Goal: Transaction & Acquisition: Purchase product/service

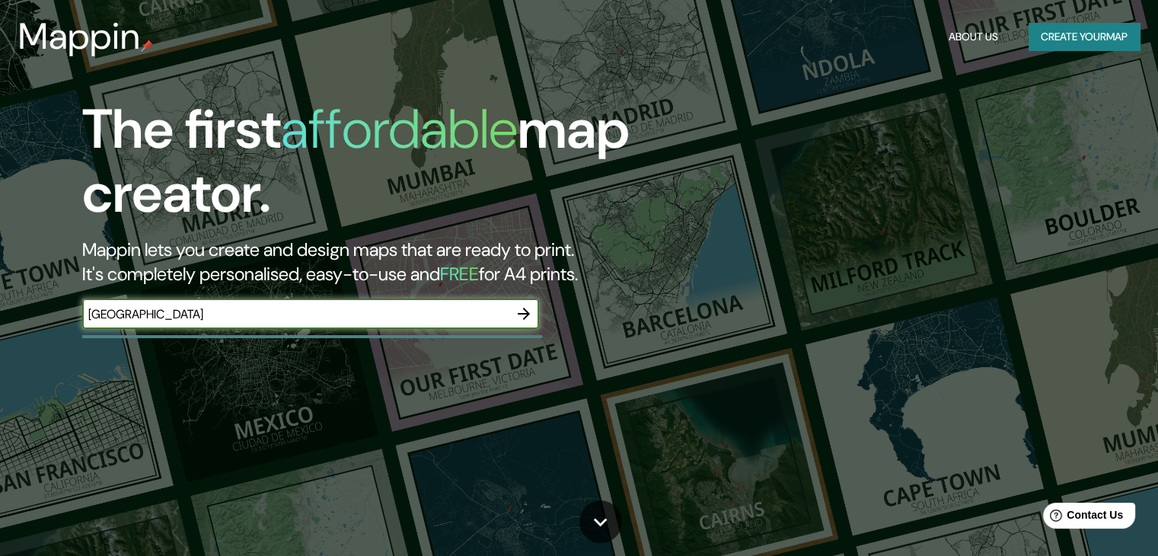
type input "[GEOGRAPHIC_DATA]"
click at [523, 318] on icon "button" at bounding box center [524, 314] width 12 height 12
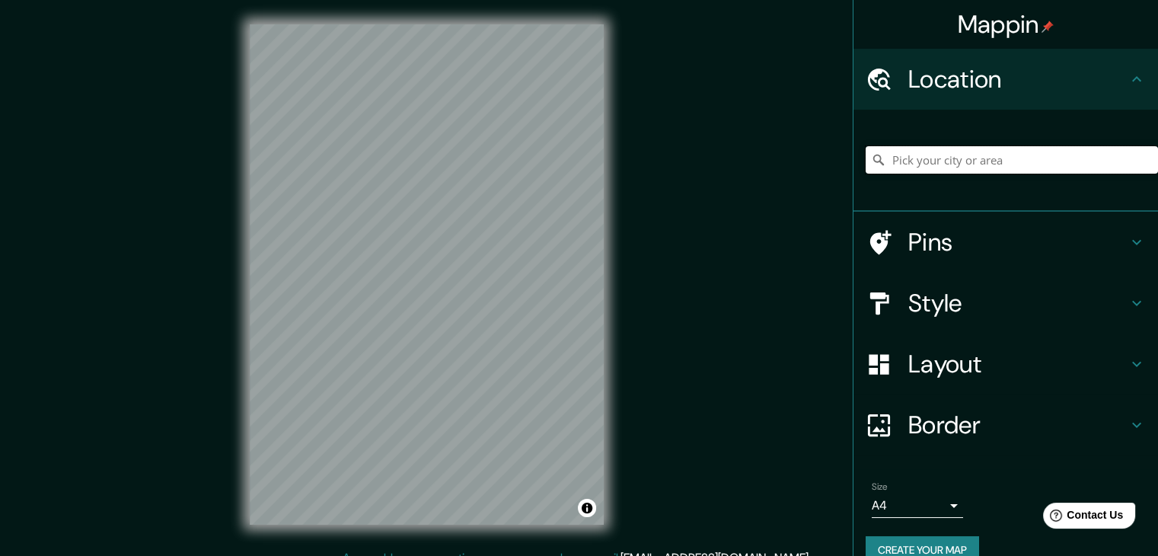
click at [1048, 150] on input "Pick your city or area" at bounding box center [1012, 159] width 292 height 27
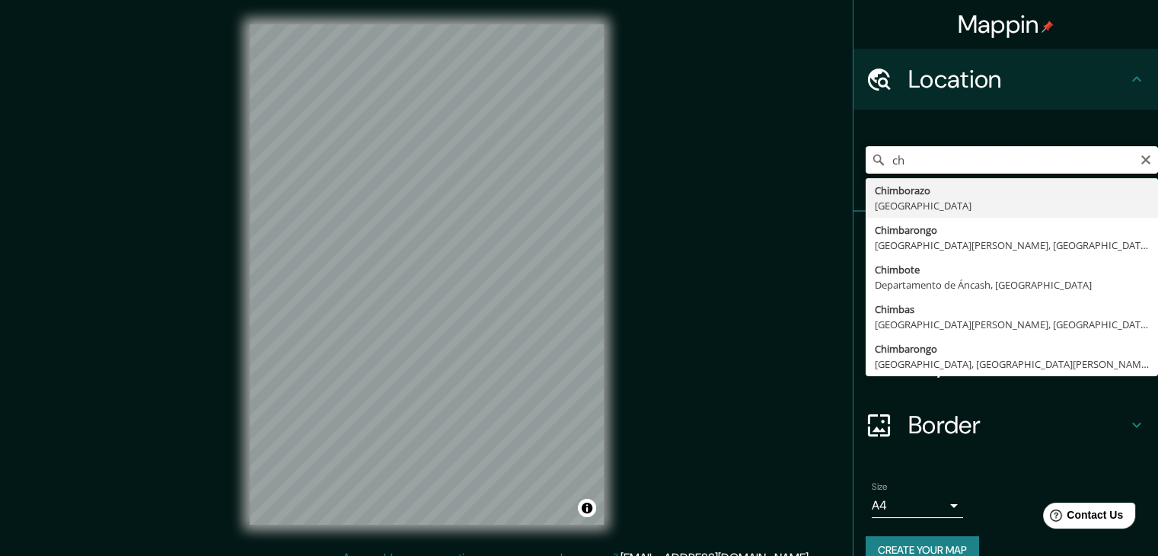
type input "c"
type input "u"
type input "h"
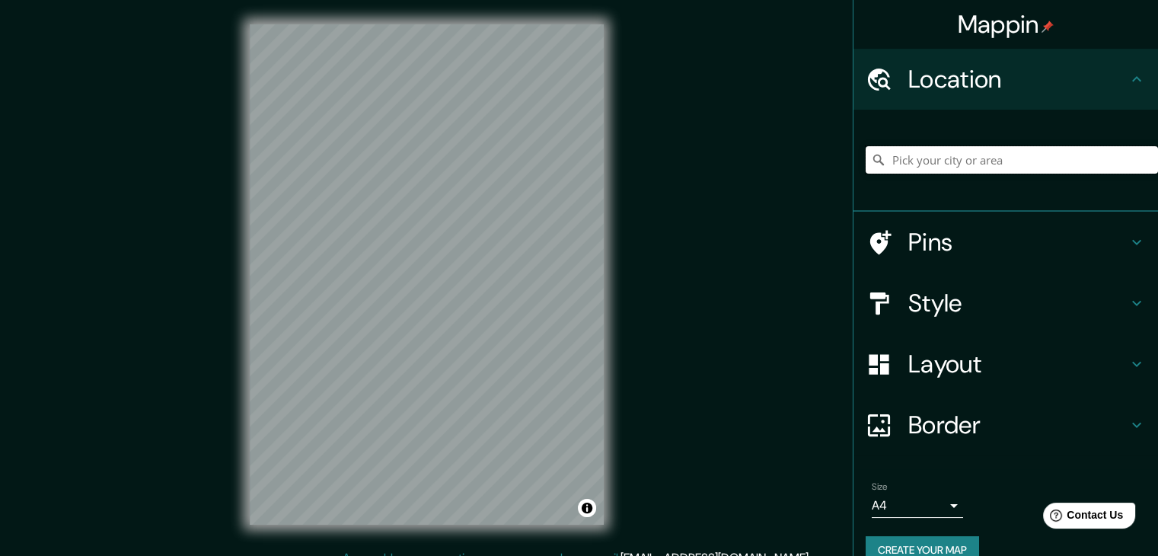
drag, startPoint x: 998, startPoint y: 31, endPoint x: 886, endPoint y: 166, distance: 174.7
click at [882, 168] on input "Pick your city or area" at bounding box center [1012, 159] width 292 height 27
click at [893, 159] on input "Pick your city or area" at bounding box center [1012, 159] width 292 height 27
click at [219, 308] on div "Mappin Location [GEOGRAPHIC_DATA], [GEOGRAPHIC_DATA], [GEOGRAPHIC_DATA] [GEOGRA…" at bounding box center [579, 286] width 1158 height 573
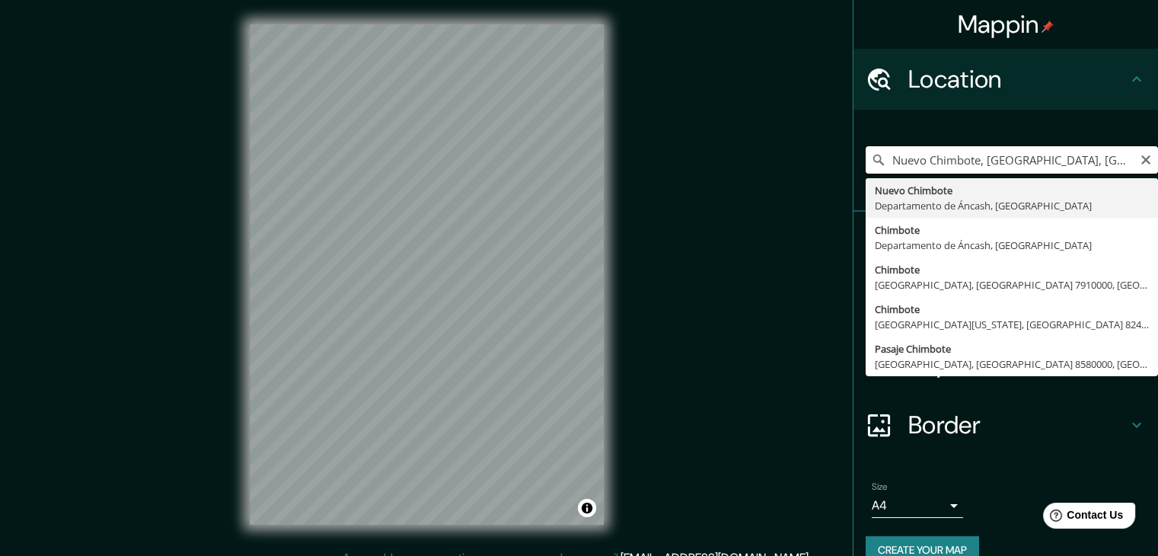
click at [943, 146] on input "Nuevo Chimbote, [GEOGRAPHIC_DATA], [GEOGRAPHIC_DATA]" at bounding box center [1012, 159] width 292 height 27
drag, startPoint x: 975, startPoint y: 160, endPoint x: 1162, endPoint y: 160, distance: 187.3
click at [1157, 160] on html "Mappin Location [GEOGRAPHIC_DATA], [GEOGRAPHIC_DATA], [GEOGRAPHIC_DATA] [GEOGRA…" at bounding box center [579, 278] width 1158 height 556
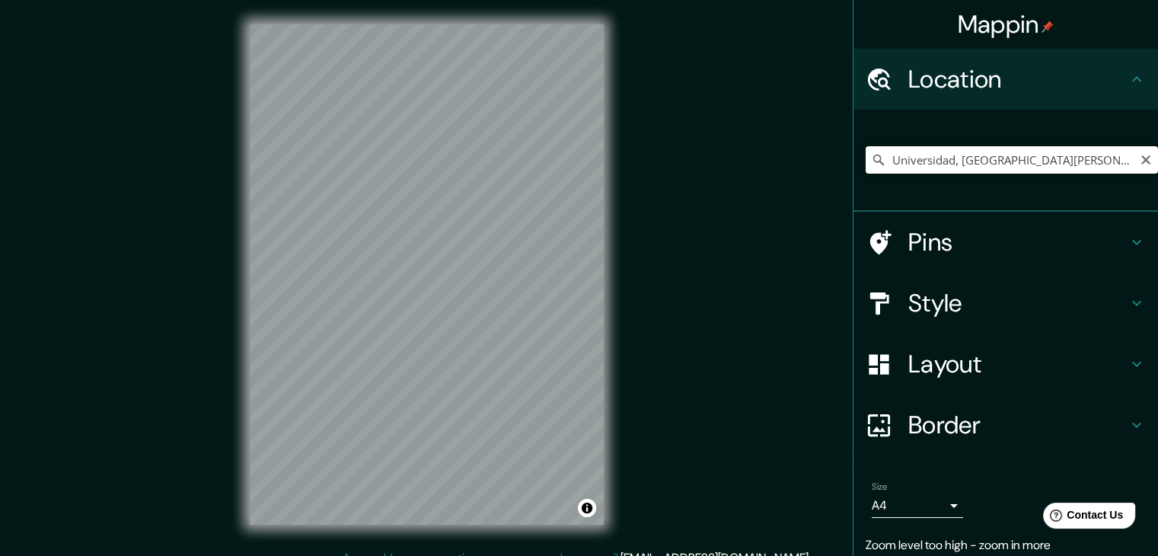
click at [1069, 168] on input "Universidad, [GEOGRAPHIC_DATA][PERSON_NAME], [US_STATE]" at bounding box center [1012, 159] width 292 height 27
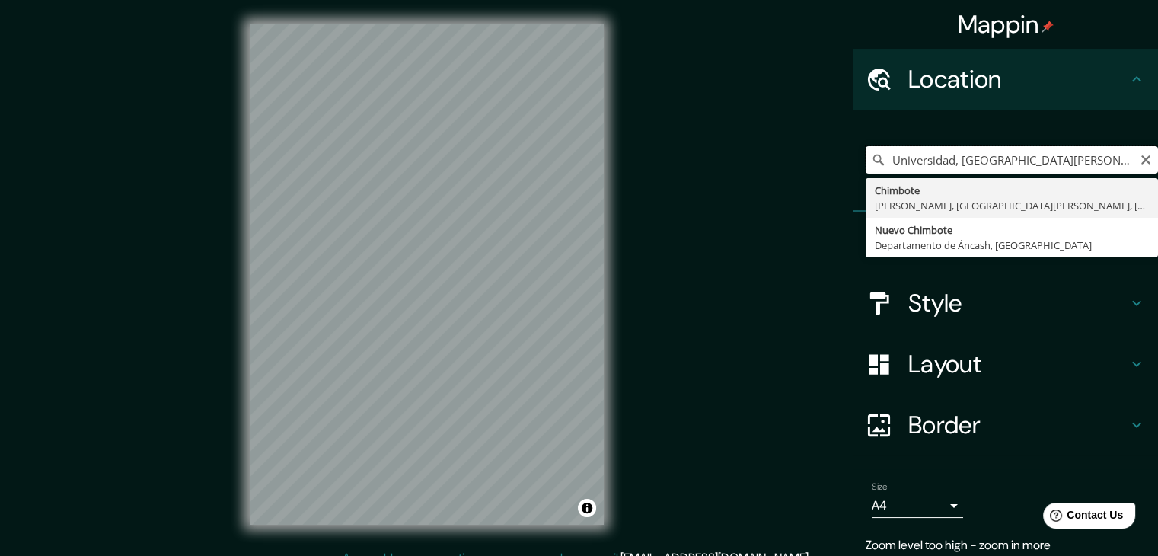
drag, startPoint x: 1082, startPoint y: 159, endPoint x: 959, endPoint y: 182, distance: 124.7
click at [990, 164] on input "Universidad, [GEOGRAPHIC_DATA][PERSON_NAME], [US_STATE]" at bounding box center [1012, 159] width 292 height 27
type input "Chimbote, [GEOGRAPHIC_DATA], [GEOGRAPHIC_DATA][PERSON_NAME], [GEOGRAPHIC_DATA]"
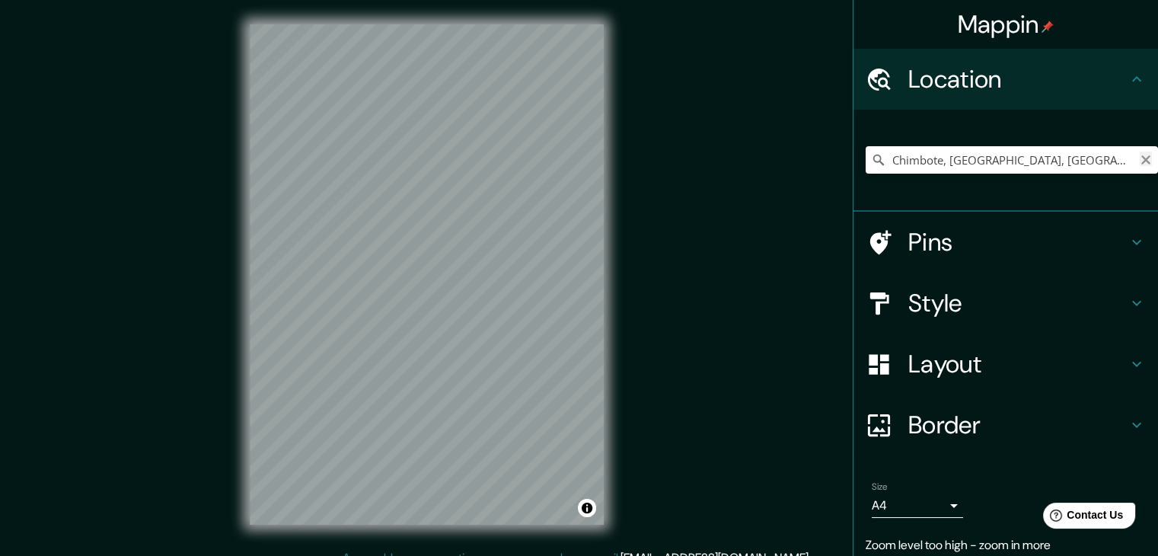
click at [1140, 155] on icon "Clear" at bounding box center [1146, 160] width 12 height 12
type input "Nuevo Chimbote, [GEOGRAPHIC_DATA], [GEOGRAPHIC_DATA]"
click at [1046, 245] on h4 "Pins" at bounding box center [1017, 242] width 219 height 30
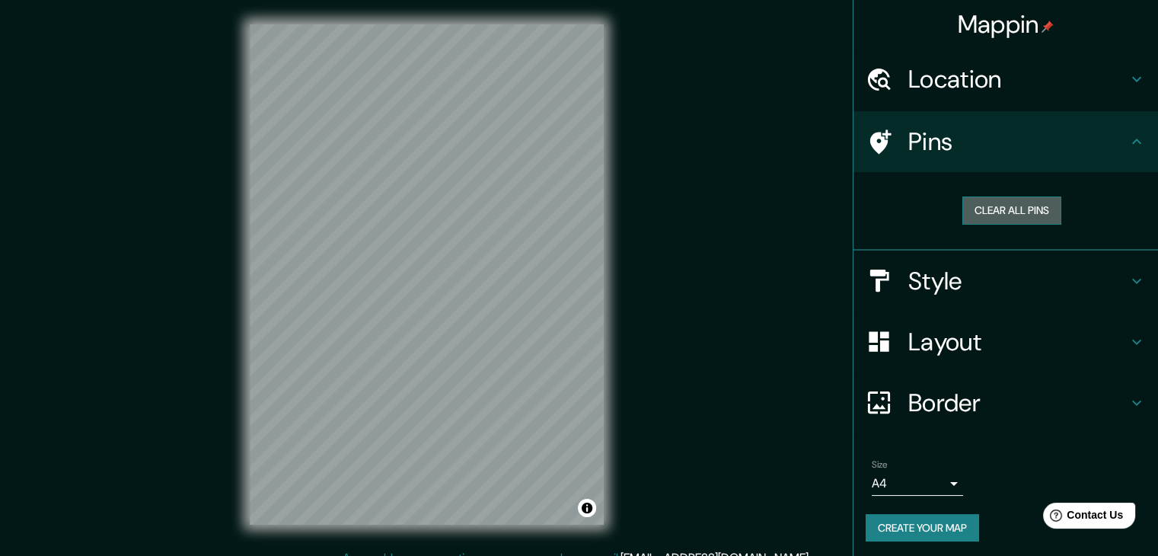
click at [1011, 211] on button "Clear all pins" at bounding box center [1012, 210] width 99 height 28
drag, startPoint x: 995, startPoint y: 211, endPoint x: 972, endPoint y: 205, distance: 24.4
click at [924, 219] on div "Clear all pins" at bounding box center [1012, 210] width 268 height 28
click at [976, 204] on button "Clear all pins" at bounding box center [1012, 210] width 99 height 28
click at [923, 275] on h4 "Style" at bounding box center [1017, 281] width 219 height 30
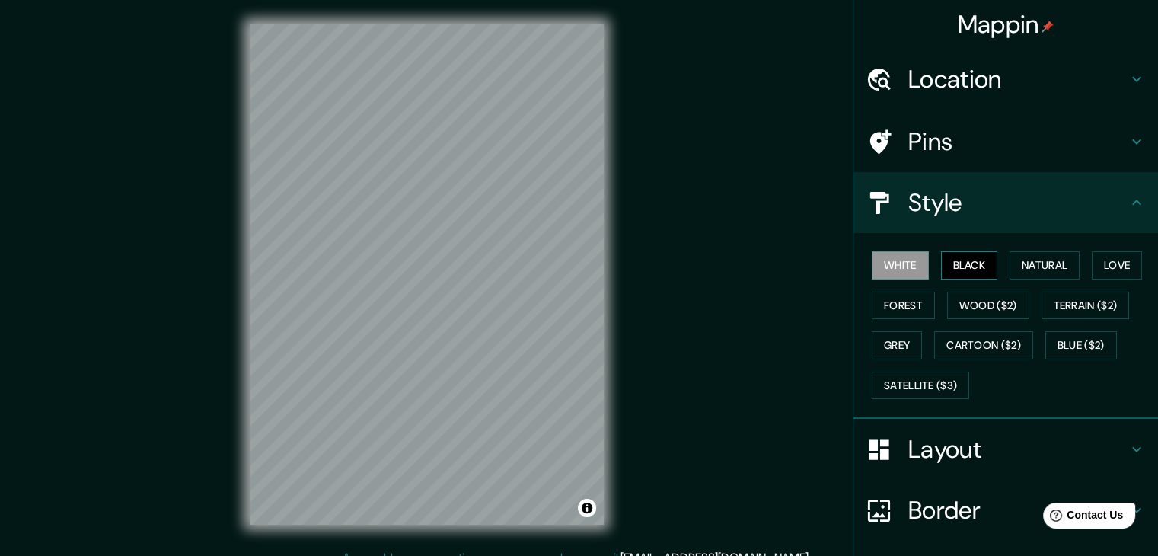
click at [961, 268] on button "Black" at bounding box center [969, 265] width 57 height 28
click at [1033, 267] on button "Natural" at bounding box center [1045, 265] width 70 height 28
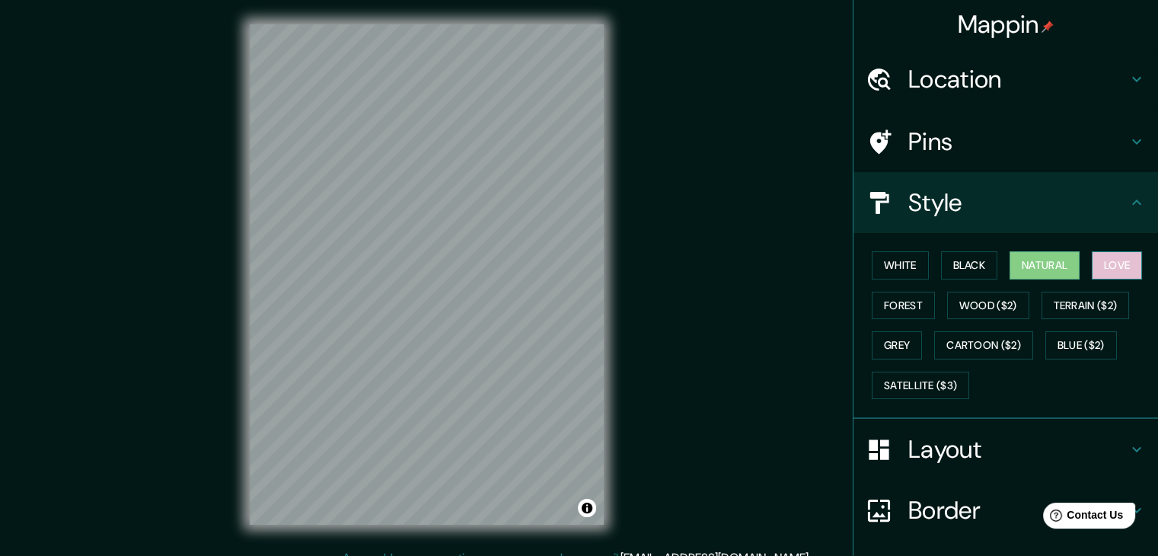
click at [1092, 260] on button "Love" at bounding box center [1117, 265] width 50 height 28
click at [1033, 268] on button "Natural" at bounding box center [1045, 265] width 70 height 28
click at [986, 299] on button "Wood ($2)" at bounding box center [988, 306] width 82 height 28
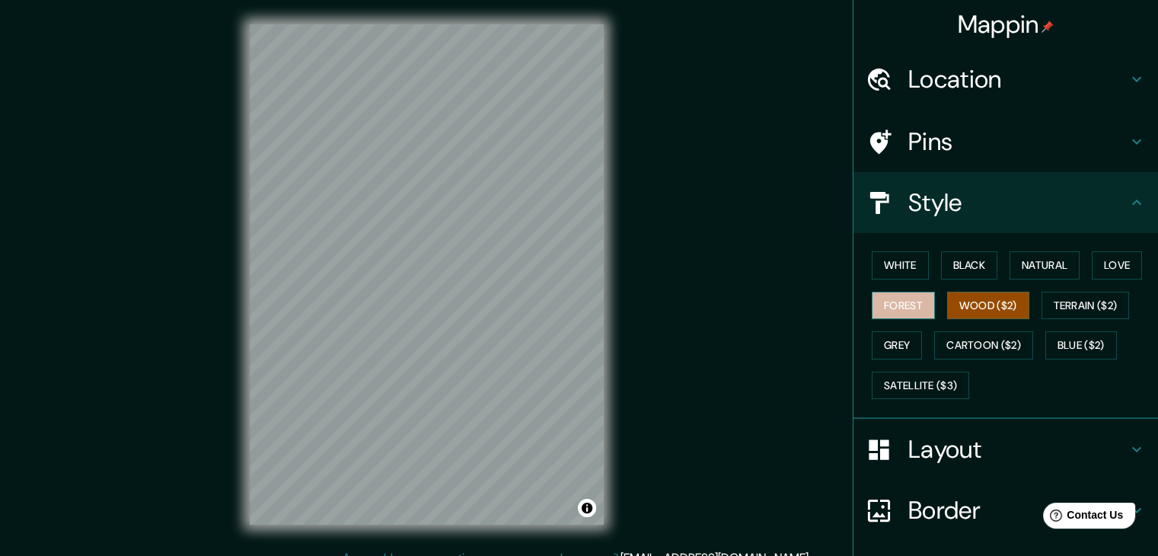
click at [894, 305] on button "Forest" at bounding box center [903, 306] width 63 height 28
click at [892, 305] on button "Forest" at bounding box center [903, 306] width 63 height 28
click at [988, 260] on button "Black" at bounding box center [969, 265] width 57 height 28
click at [963, 258] on button "Black" at bounding box center [969, 265] width 57 height 28
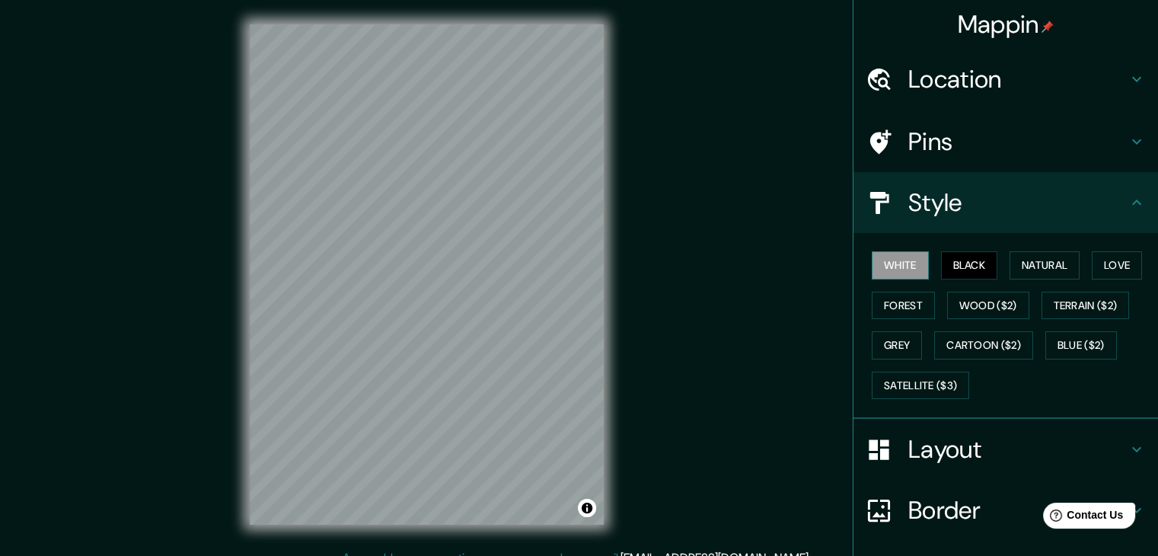
click at [886, 261] on button "White" at bounding box center [900, 265] width 57 height 28
click at [958, 298] on button "Wood ($2)" at bounding box center [988, 306] width 82 height 28
click at [958, 327] on div "White Black Natural Love Forest Wood ($2) Terrain ($2) Grey Cartoon ($2) Blue (…" at bounding box center [1012, 325] width 292 height 160
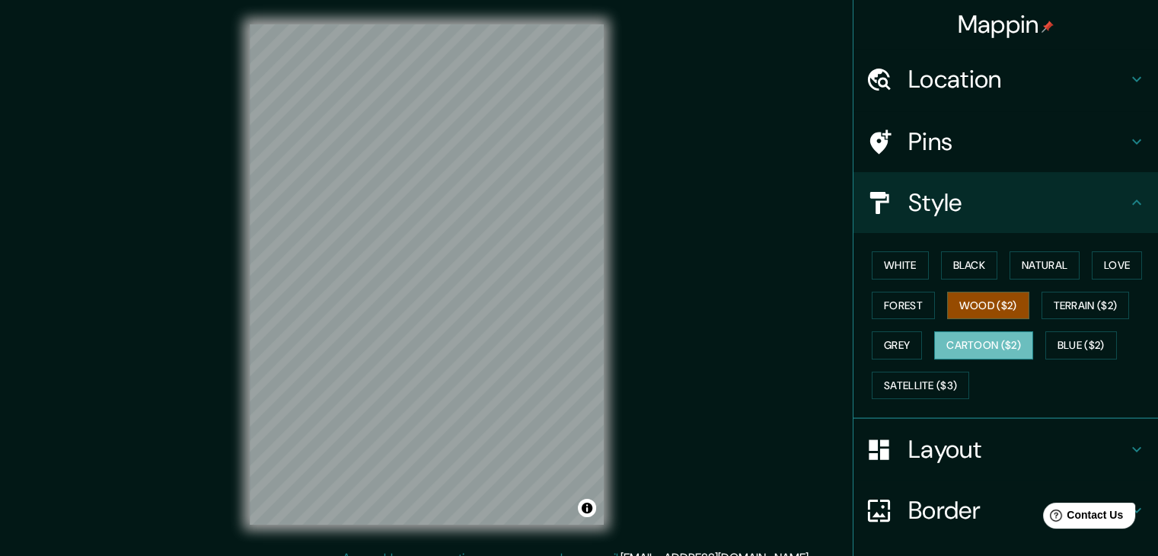
click at [963, 350] on button "Cartoon ($2)" at bounding box center [983, 345] width 99 height 28
click at [886, 341] on button "Grey" at bounding box center [897, 345] width 50 height 28
click at [950, 344] on button "Cartoon ($2)" at bounding box center [983, 345] width 99 height 28
click at [896, 347] on button "Grey" at bounding box center [897, 345] width 50 height 28
click at [165, 180] on div "Mappin Location [GEOGRAPHIC_DATA], [GEOGRAPHIC_DATA], [GEOGRAPHIC_DATA] [GEOGRA…" at bounding box center [579, 286] width 1158 height 573
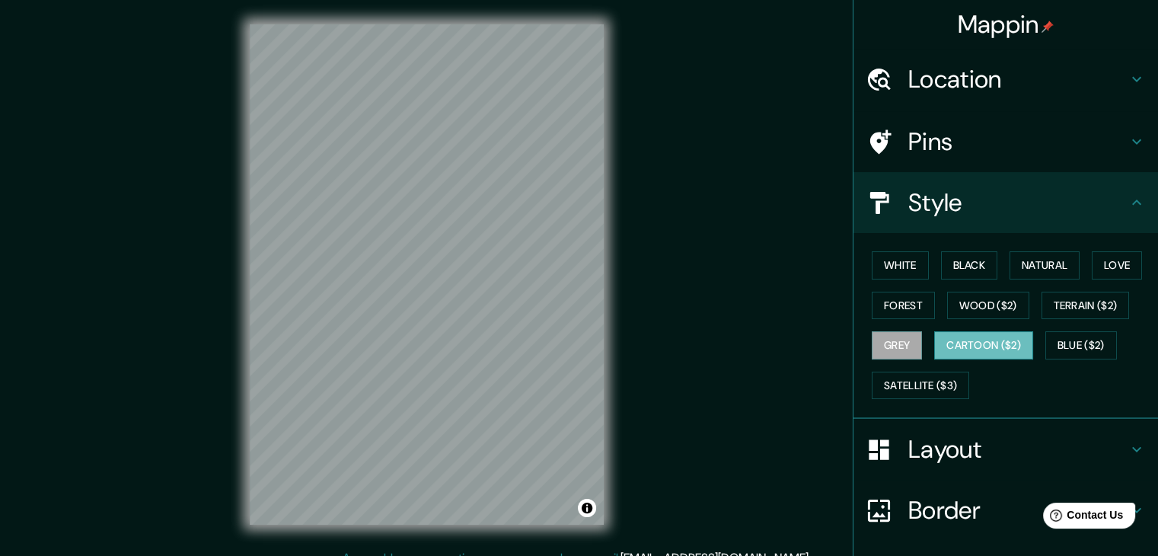
click at [963, 341] on button "Cartoon ($2)" at bounding box center [983, 345] width 99 height 28
click at [743, 292] on div "Mappin Location [GEOGRAPHIC_DATA], [GEOGRAPHIC_DATA], [GEOGRAPHIC_DATA] [GEOGRA…" at bounding box center [579, 286] width 1158 height 573
click at [899, 334] on button "Grey" at bounding box center [897, 345] width 50 height 28
click at [957, 350] on button "Cartoon ($2)" at bounding box center [983, 345] width 99 height 28
click at [953, 391] on button "Satellite ($3)" at bounding box center [920, 386] width 97 height 28
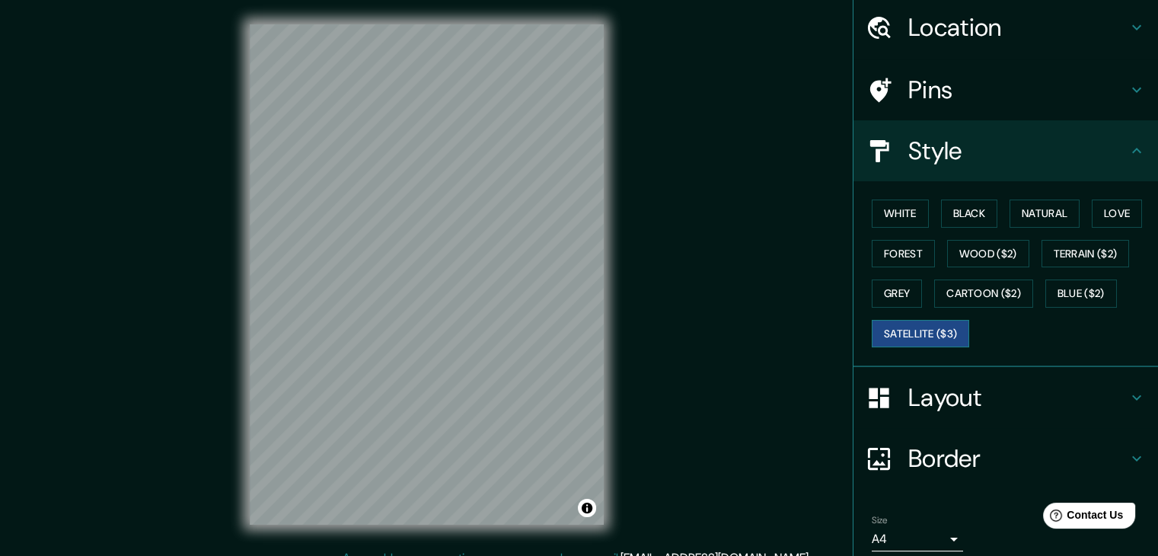
scroll to position [110, 0]
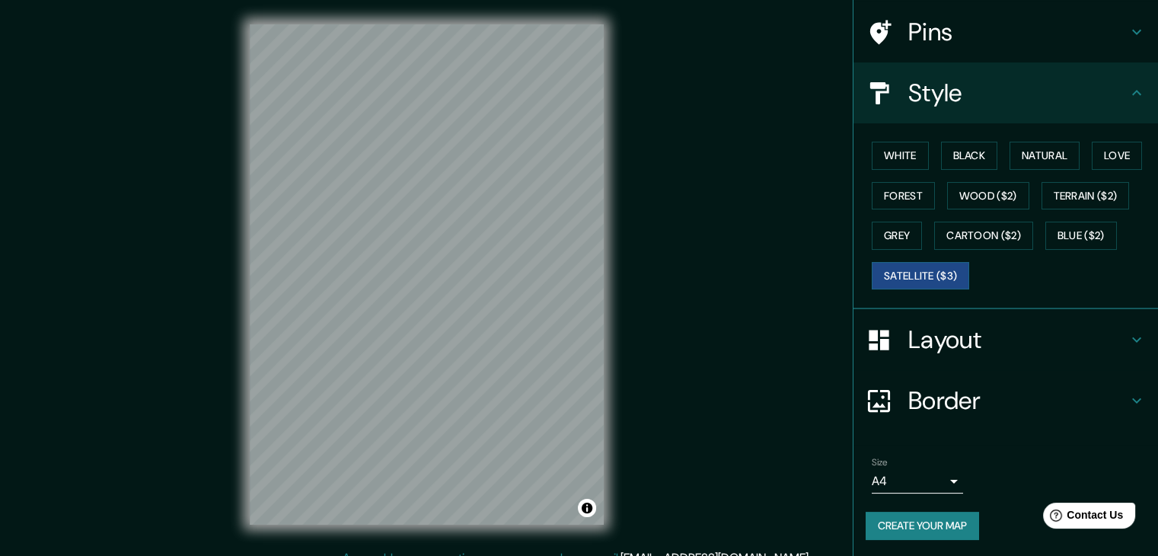
click at [940, 350] on h4 "Layout" at bounding box center [1017, 339] width 219 height 30
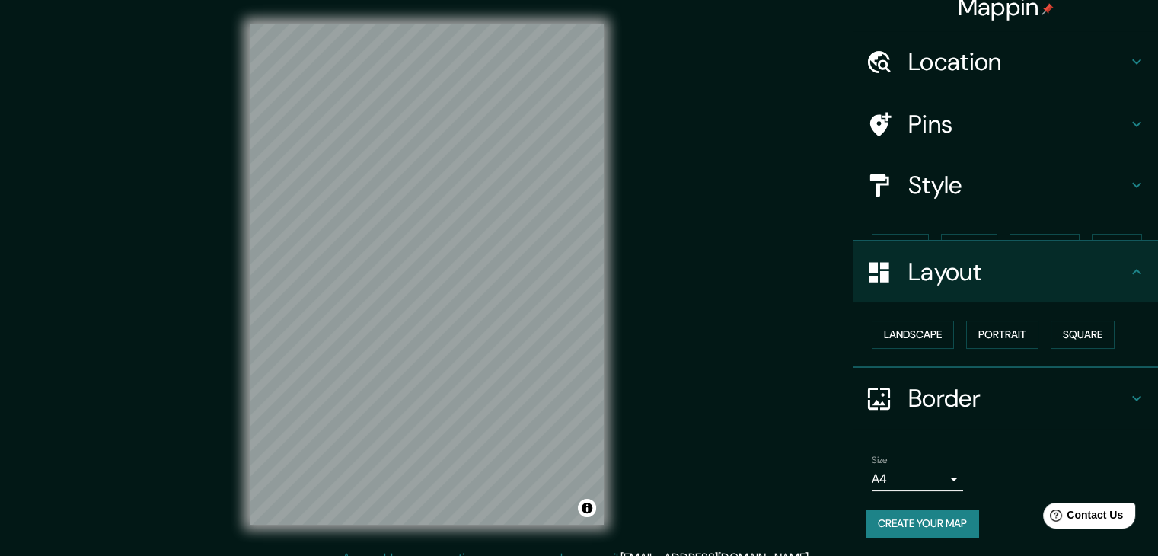
scroll to position [0, 0]
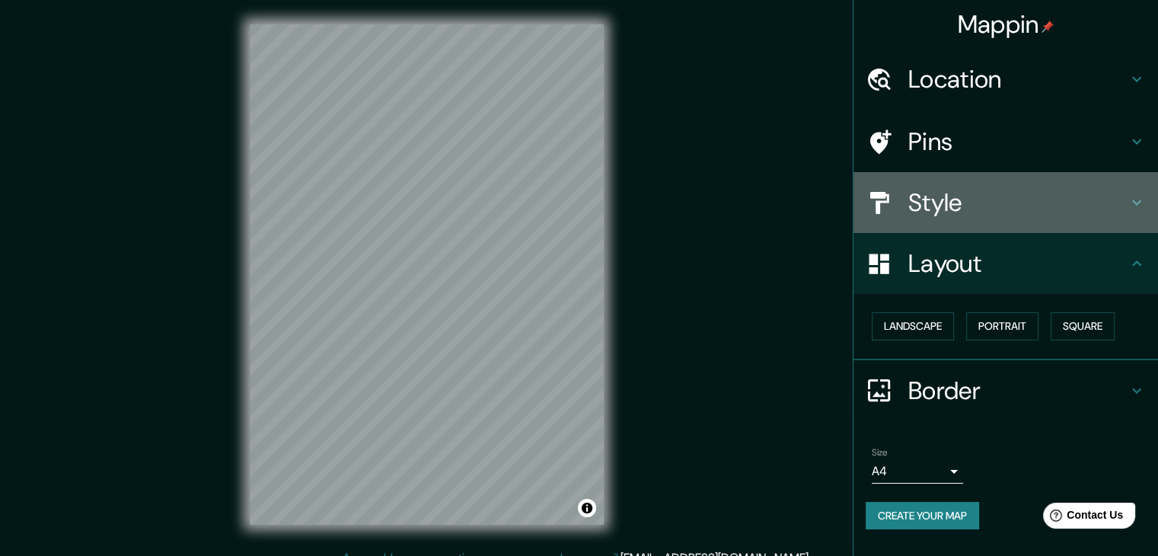
click at [935, 226] on div "Style" at bounding box center [1006, 202] width 305 height 61
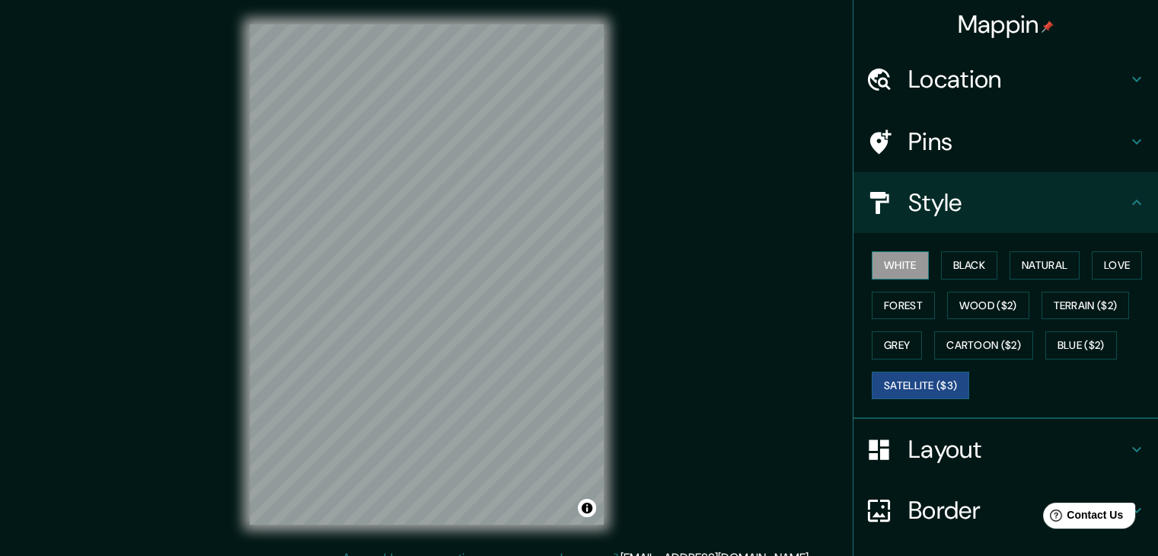
click at [899, 266] on button "White" at bounding box center [900, 265] width 57 height 28
click at [995, 341] on button "Cartoon ($2)" at bounding box center [983, 345] width 99 height 28
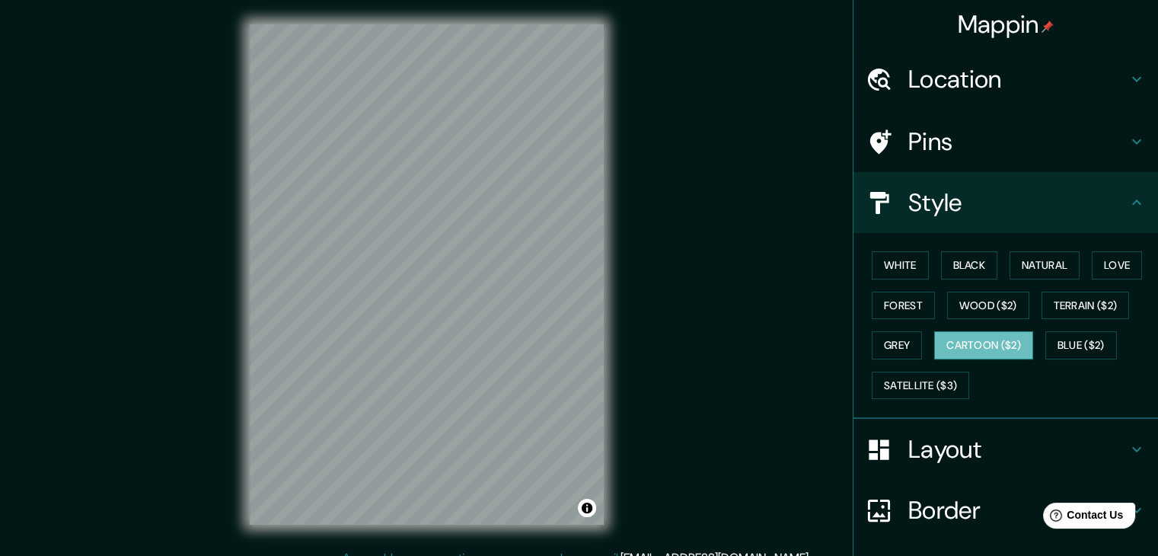
click at [984, 343] on button "Cartoon ($2)" at bounding box center [983, 345] width 99 height 28
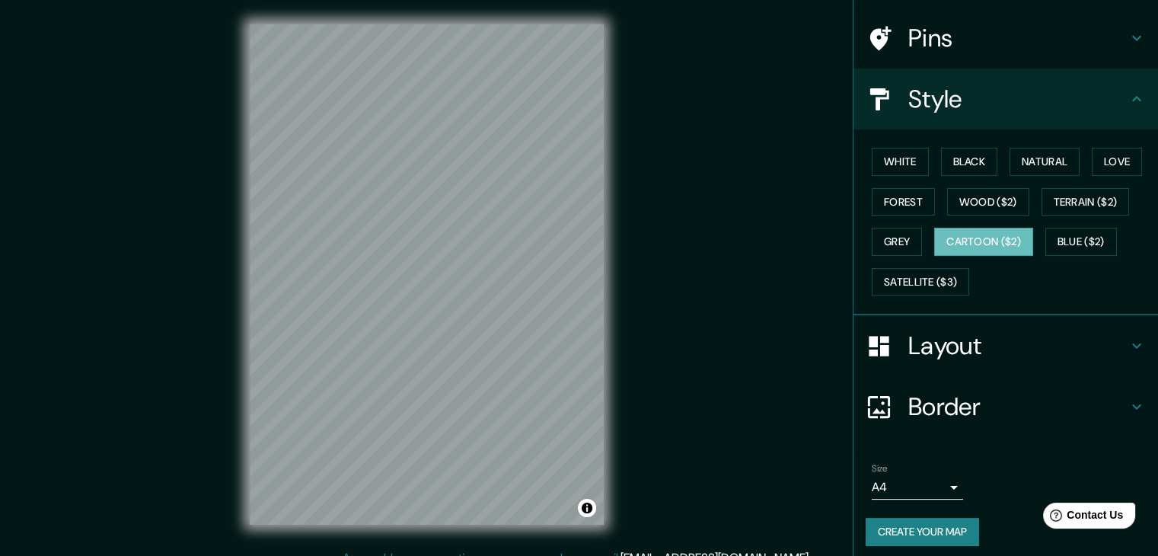
scroll to position [110, 0]
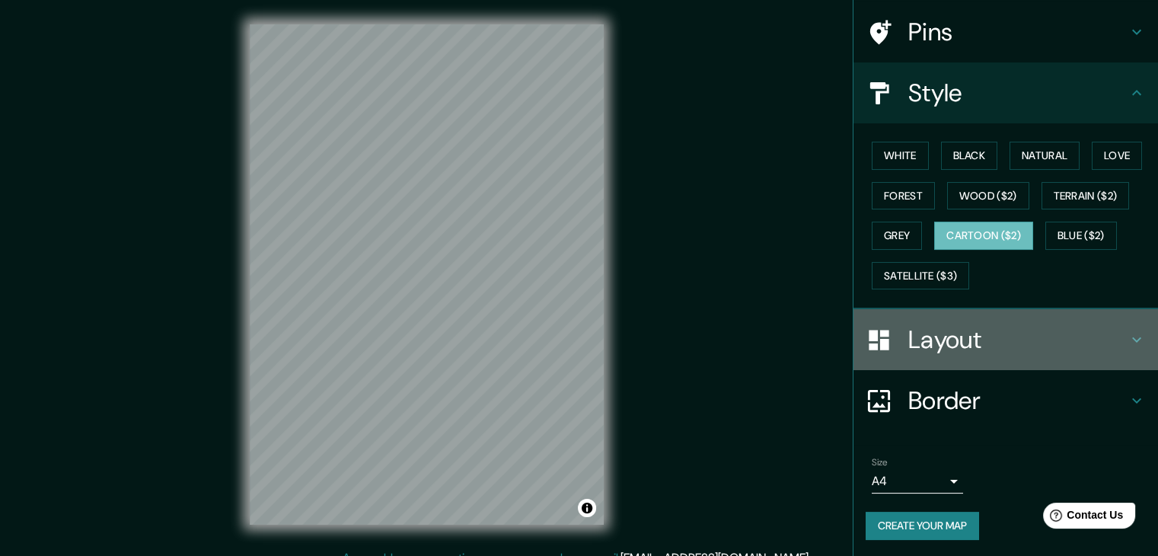
click at [947, 339] on h4 "Layout" at bounding box center [1017, 339] width 219 height 30
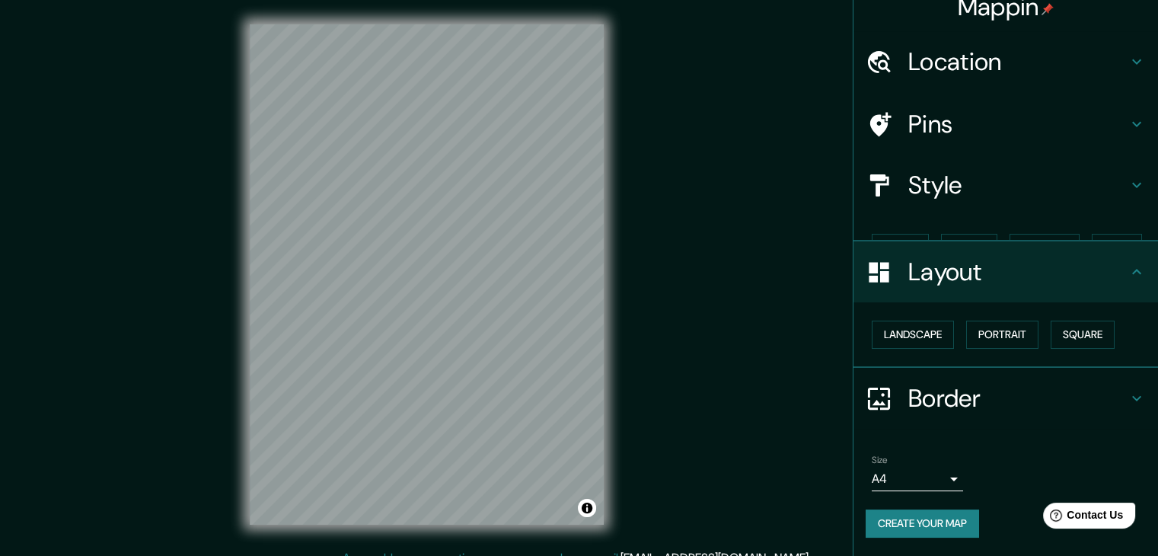
scroll to position [0, 0]
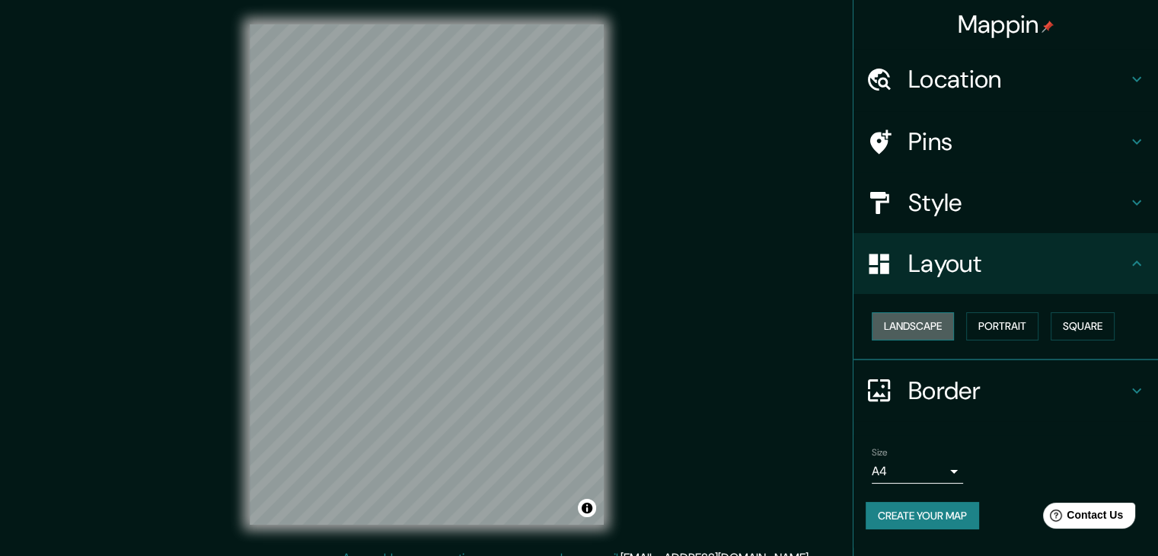
click at [911, 321] on button "Landscape" at bounding box center [913, 326] width 82 height 28
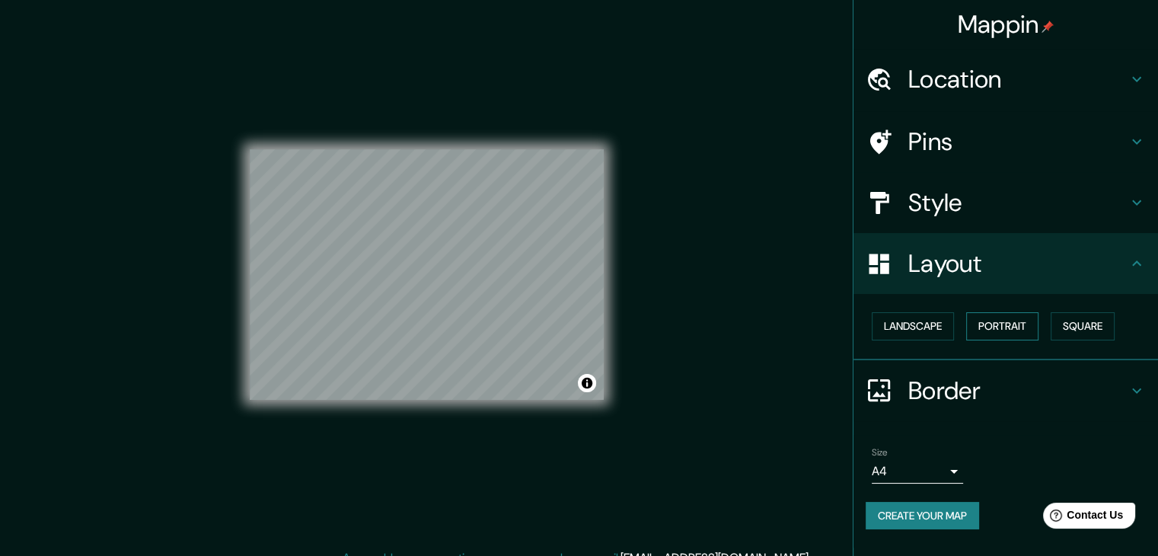
click at [1007, 321] on button "Portrait" at bounding box center [1002, 326] width 72 height 28
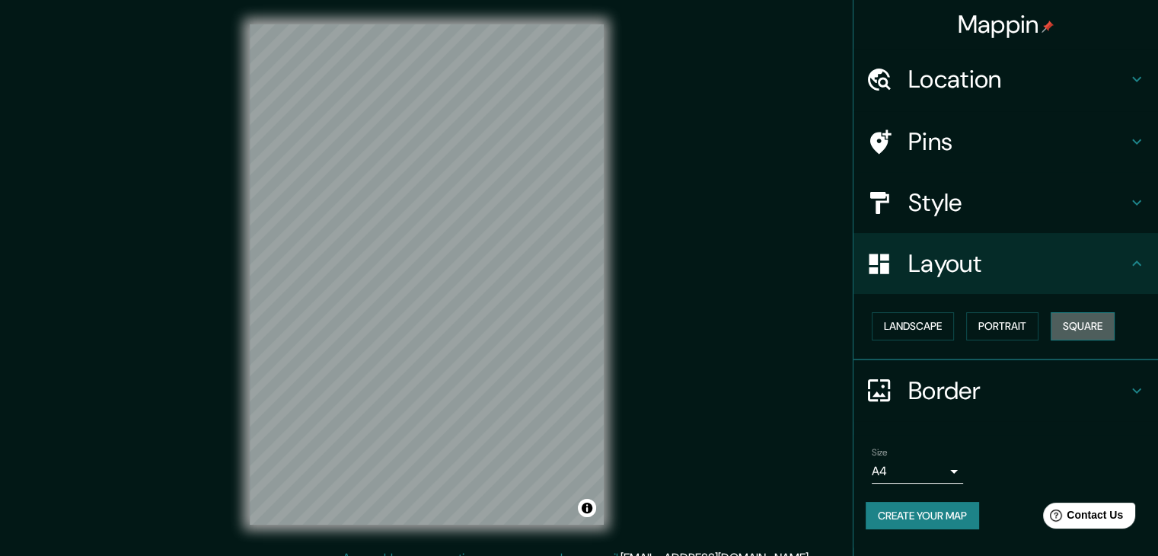
click at [1078, 321] on button "Square" at bounding box center [1083, 326] width 64 height 28
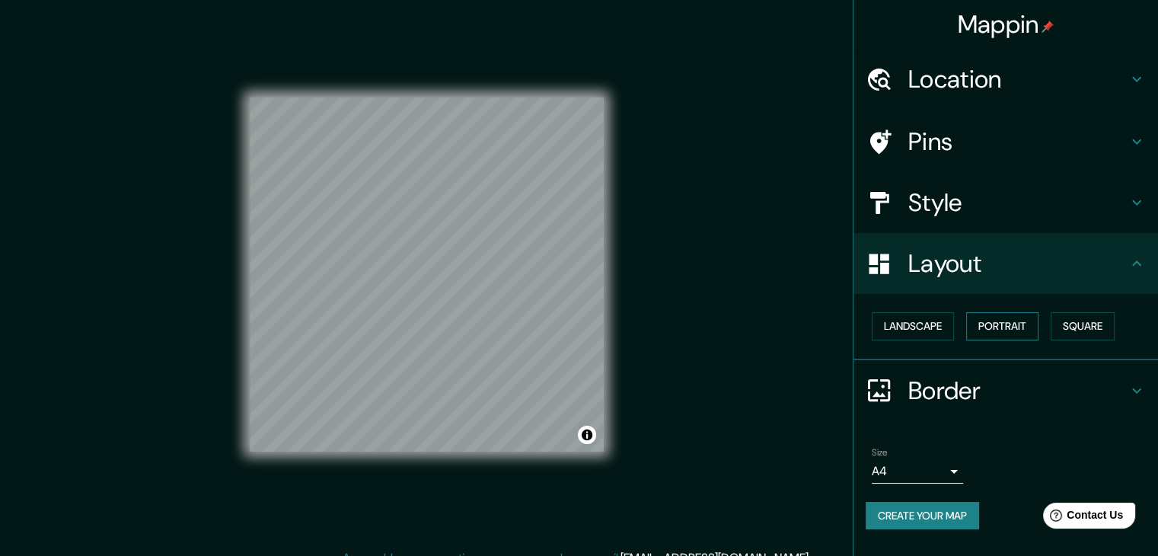
click at [1001, 321] on button "Portrait" at bounding box center [1002, 326] width 72 height 28
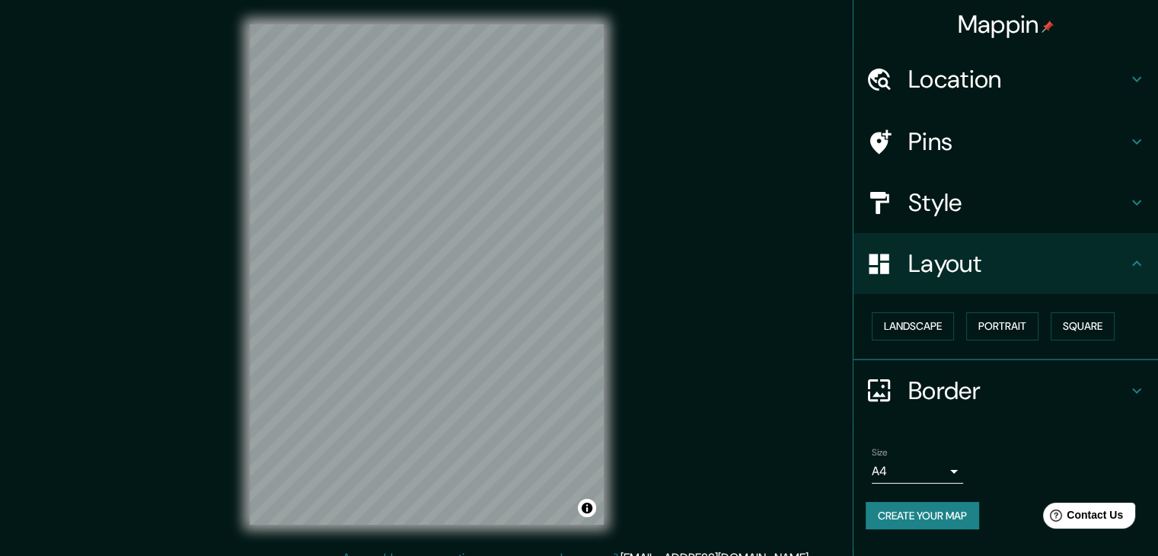
click at [955, 388] on h4 "Border" at bounding box center [1017, 390] width 219 height 30
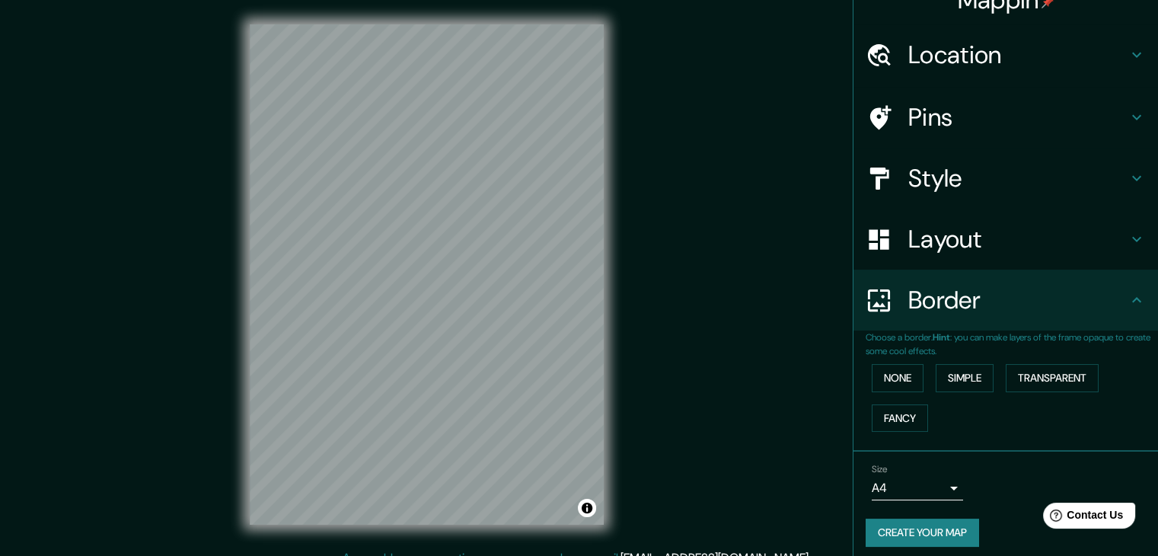
scroll to position [32, 0]
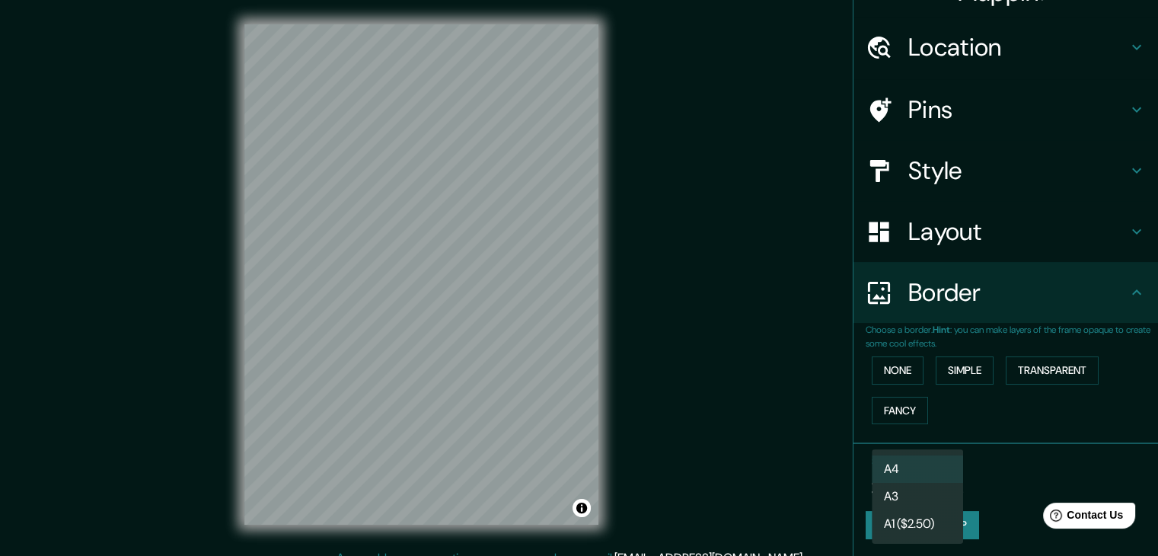
click at [898, 489] on body "Mappin Location [GEOGRAPHIC_DATA], [GEOGRAPHIC_DATA], [GEOGRAPHIC_DATA] [GEOGRA…" at bounding box center [579, 278] width 1158 height 556
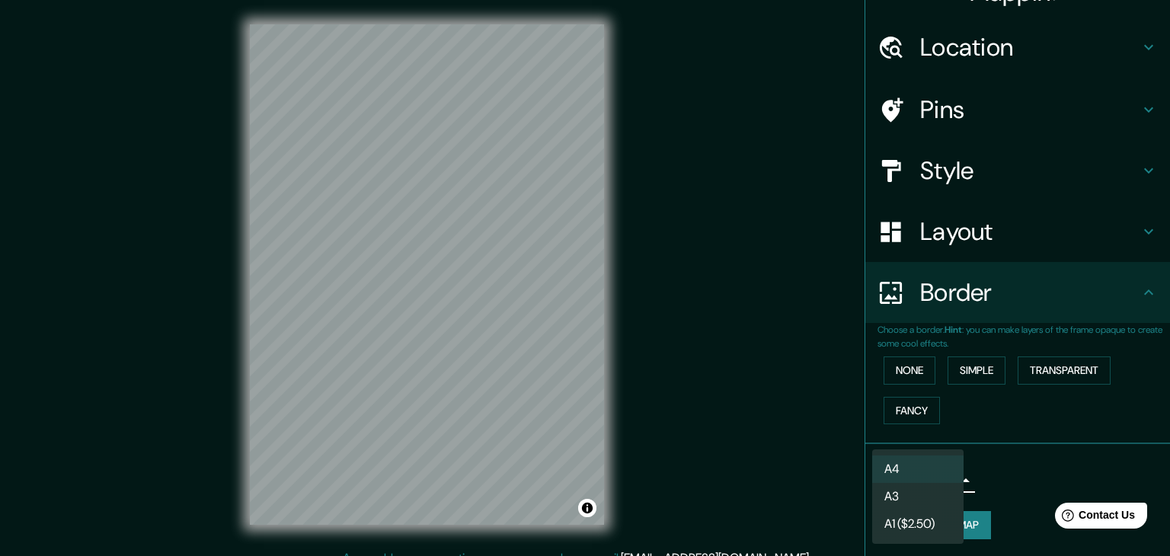
click at [893, 473] on li "A4" at bounding box center [917, 468] width 91 height 27
click at [895, 478] on body "Mappin Location [GEOGRAPHIC_DATA], [GEOGRAPHIC_DATA], [GEOGRAPHIC_DATA] [GEOGRA…" at bounding box center [585, 278] width 1170 height 556
click at [907, 497] on li "A3" at bounding box center [917, 496] width 91 height 27
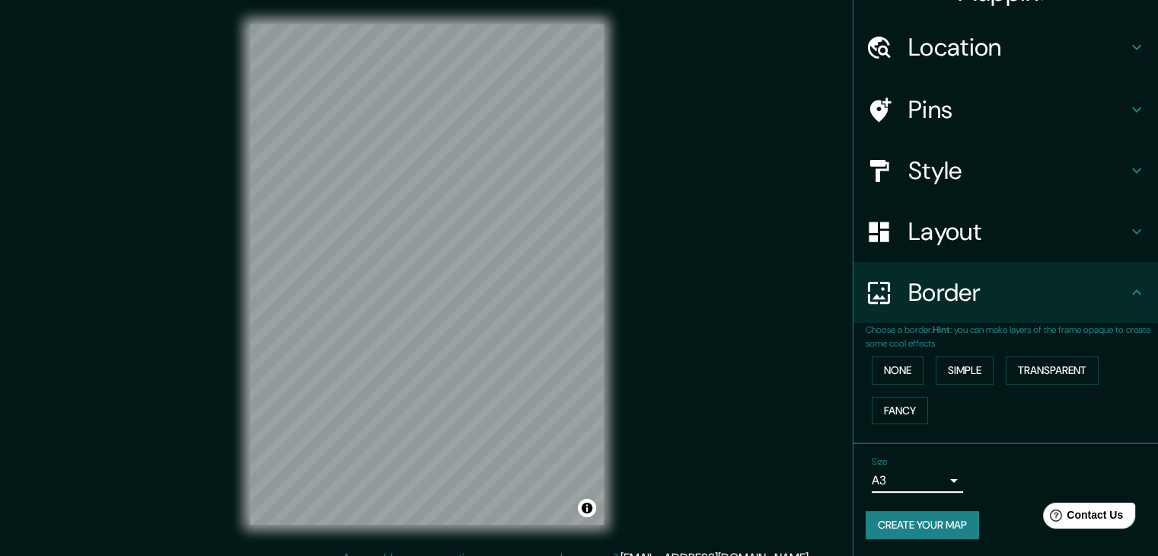
click at [905, 473] on body "Mappin Location [GEOGRAPHIC_DATA], [GEOGRAPHIC_DATA], [GEOGRAPHIC_DATA] [GEOGRA…" at bounding box center [579, 278] width 1158 height 556
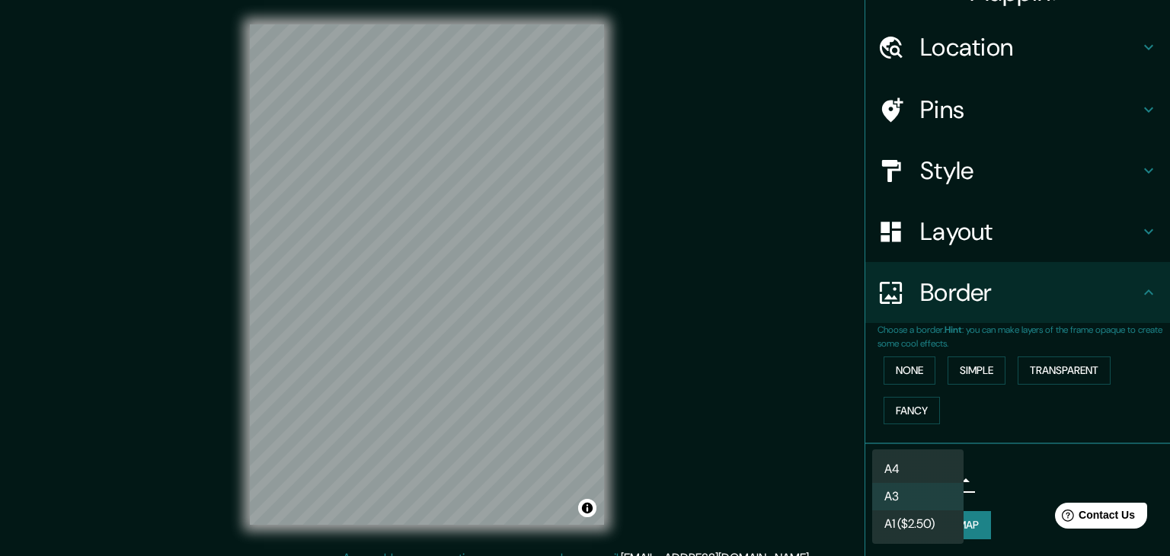
click at [911, 512] on li "A1 ($2.50)" at bounding box center [917, 523] width 91 height 27
type input "a3"
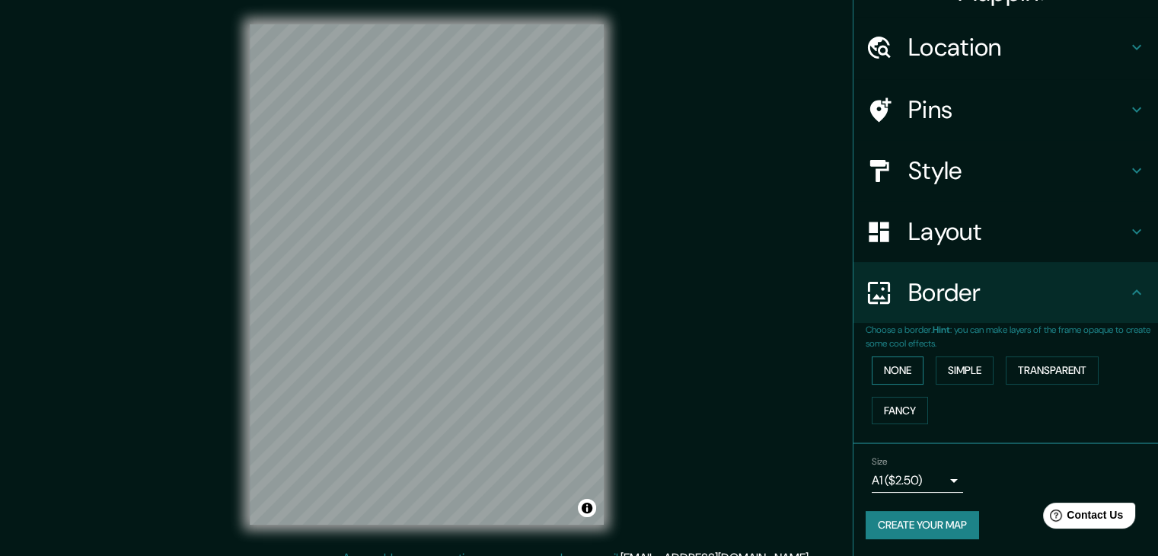
click at [893, 368] on button "None" at bounding box center [898, 370] width 52 height 28
click at [950, 368] on button "Simple" at bounding box center [965, 370] width 58 height 28
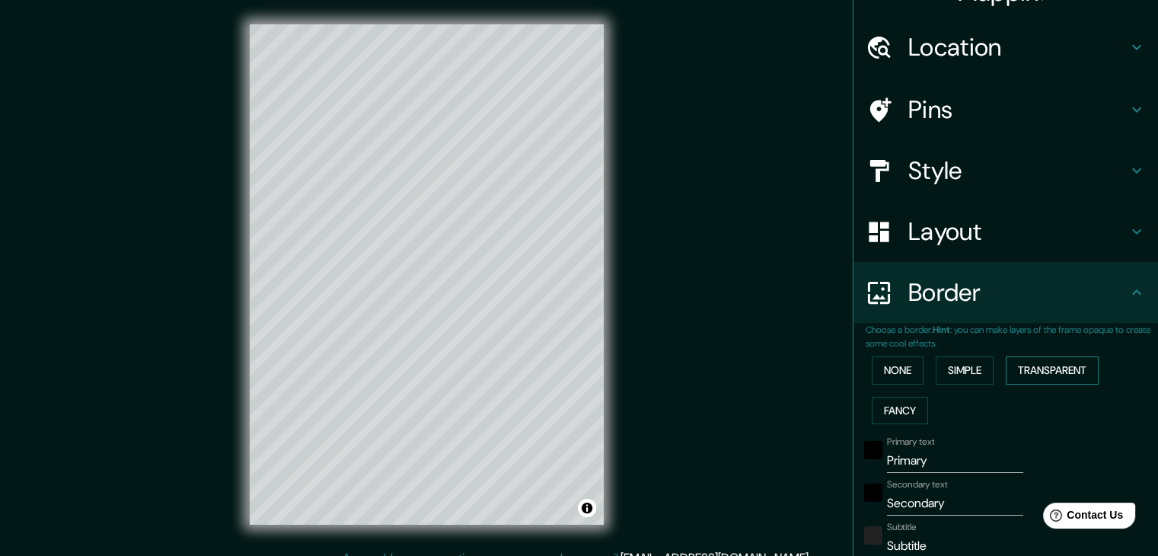
click at [1049, 368] on button "Transparent" at bounding box center [1052, 370] width 93 height 28
click at [896, 406] on button "Fancy" at bounding box center [900, 411] width 56 height 28
click at [880, 368] on button "None" at bounding box center [898, 370] width 52 height 28
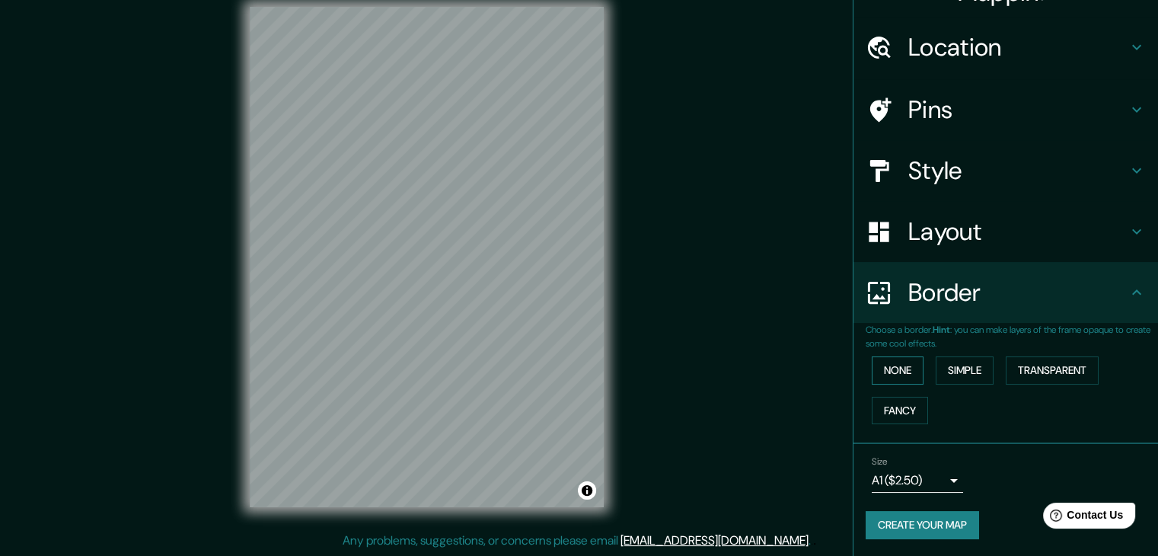
click at [900, 369] on button "None" at bounding box center [898, 370] width 52 height 28
